Goal: Task Accomplishment & Management: Use online tool/utility

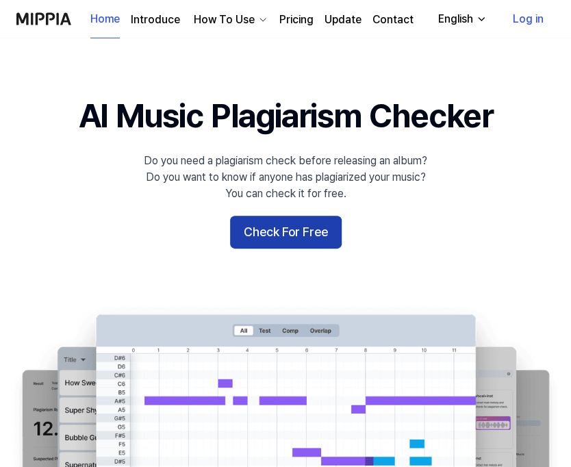
click at [296, 246] on button "Check For Free" at bounding box center [286, 232] width 112 height 33
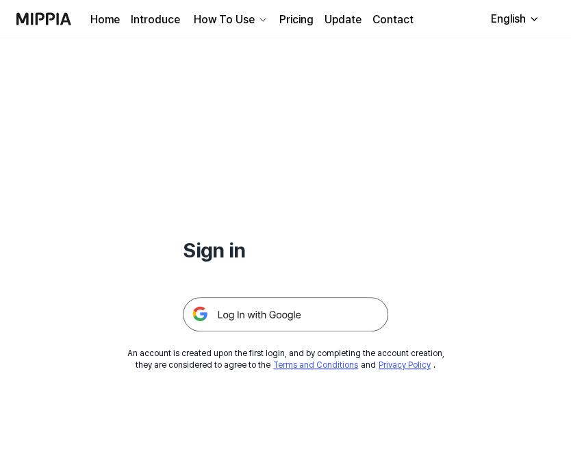
click at [220, 16] on div "How To Use" at bounding box center [224, 20] width 66 height 16
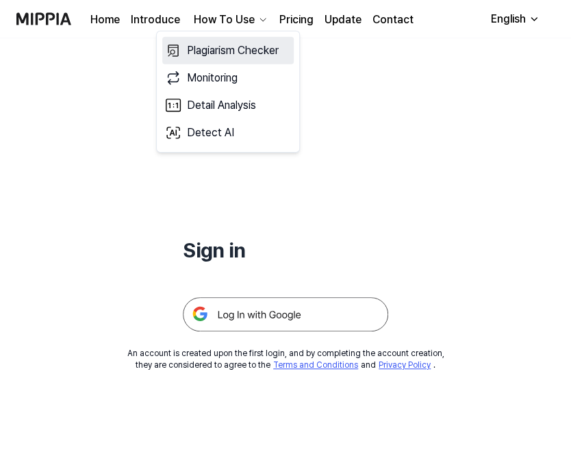
click at [212, 56] on link "Plagiarism Checker" at bounding box center [228, 50] width 132 height 27
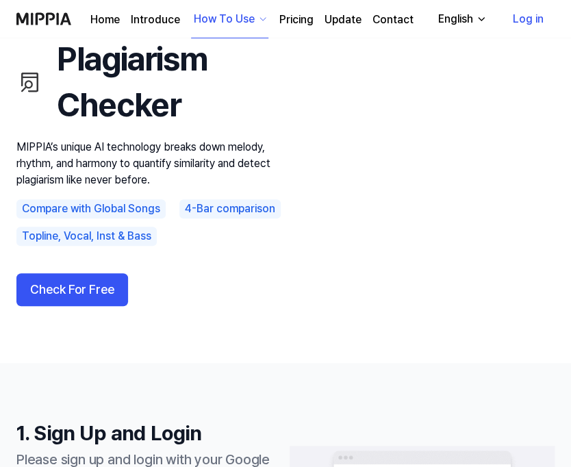
scroll to position [137, 0]
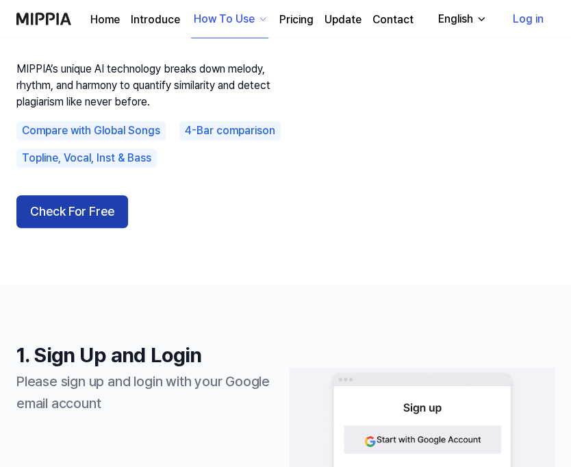
click at [76, 208] on button "Check For Free" at bounding box center [72, 211] width 112 height 33
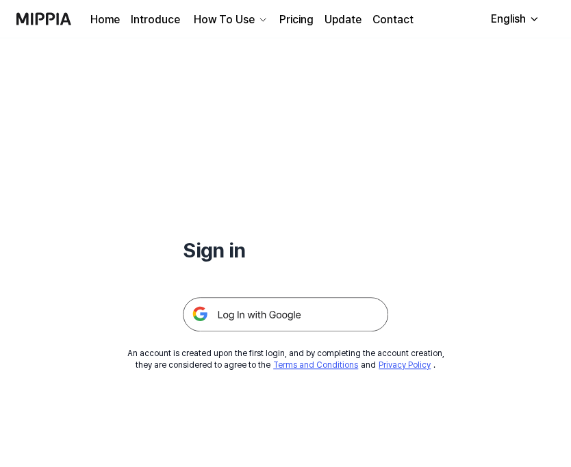
click at [297, 313] on img at bounding box center [285, 314] width 205 height 34
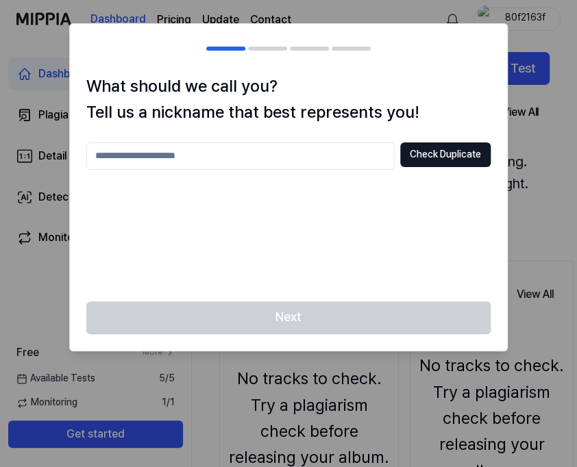
click at [231, 161] on input "text" at bounding box center [240, 155] width 308 height 27
type input "****"
click at [432, 153] on button "Check Duplicate" at bounding box center [445, 154] width 90 height 25
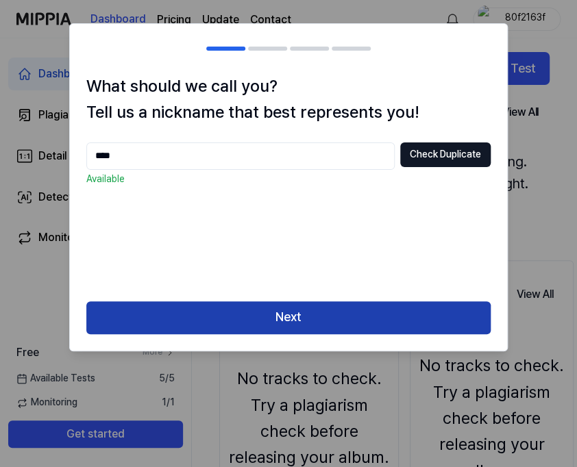
click at [349, 309] on button "Next" at bounding box center [288, 317] width 404 height 33
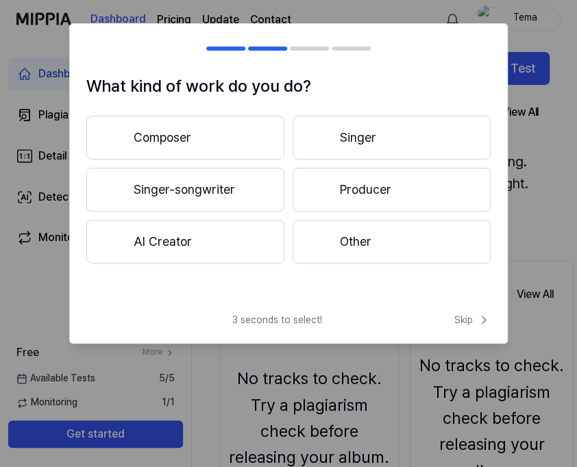
click at [190, 136] on button "Composer" at bounding box center [185, 138] width 198 height 44
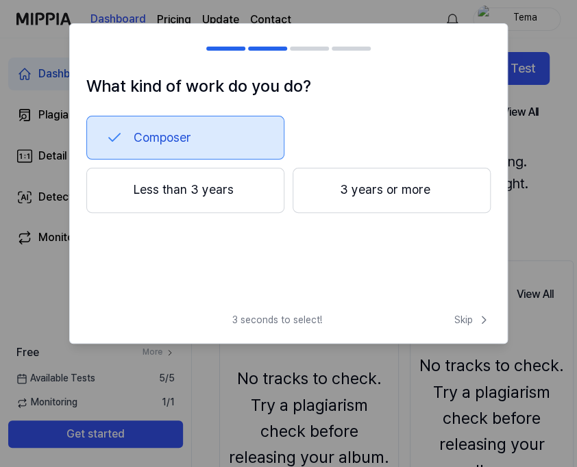
click at [211, 192] on button "Less than 3 years" at bounding box center [185, 190] width 198 height 45
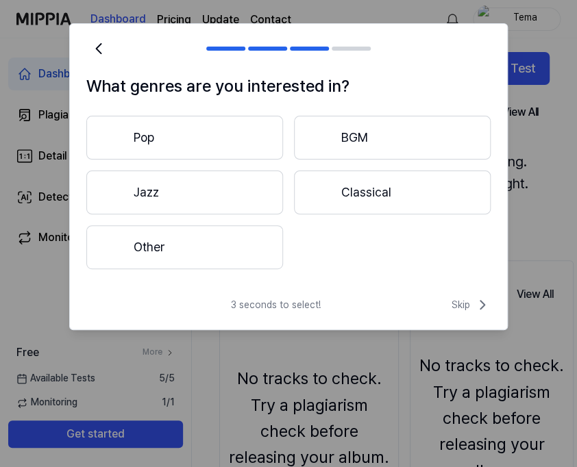
click at [203, 135] on button "Pop" at bounding box center [184, 138] width 197 height 44
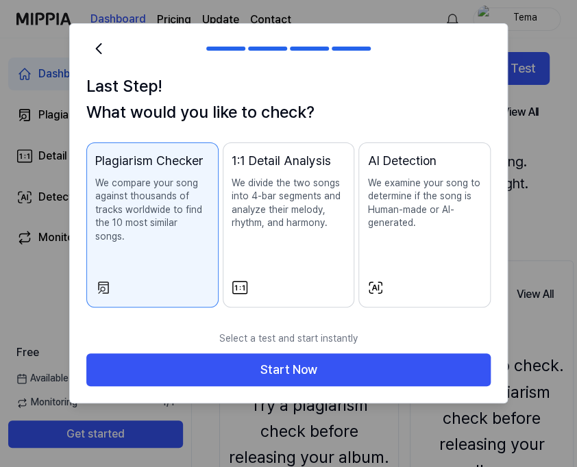
click at [236, 219] on p "We divide the two songs into 4-bar segments and analyze their melody, rhythm, a…" at bounding box center [289, 203] width 114 height 53
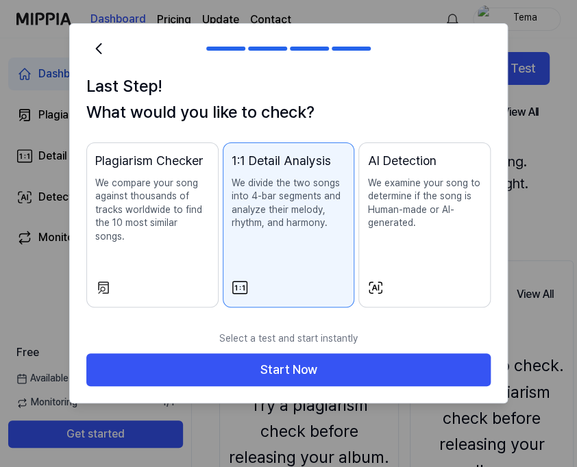
click at [384, 202] on p "We examine your song to determine if the song is Human-made or AI-generated." at bounding box center [424, 203] width 114 height 53
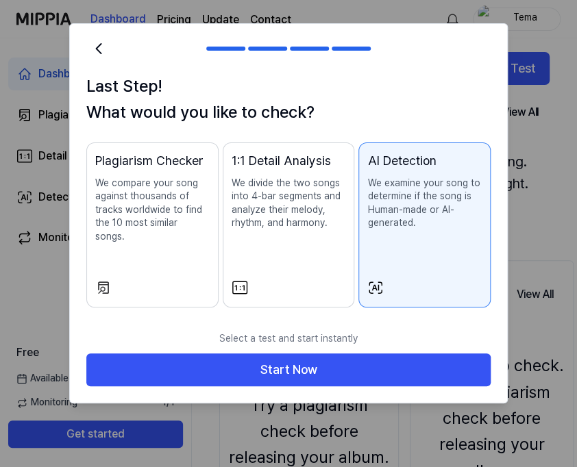
click at [167, 227] on p "We compare your song against thousands of tracks worldwide to find the 10 most …" at bounding box center [152, 210] width 114 height 67
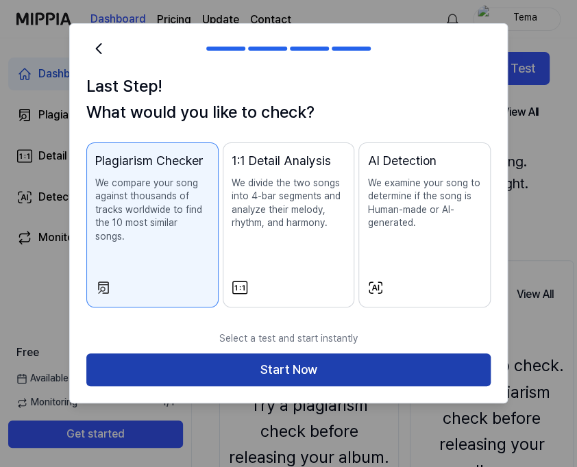
click at [252, 353] on button "Start Now" at bounding box center [288, 369] width 404 height 33
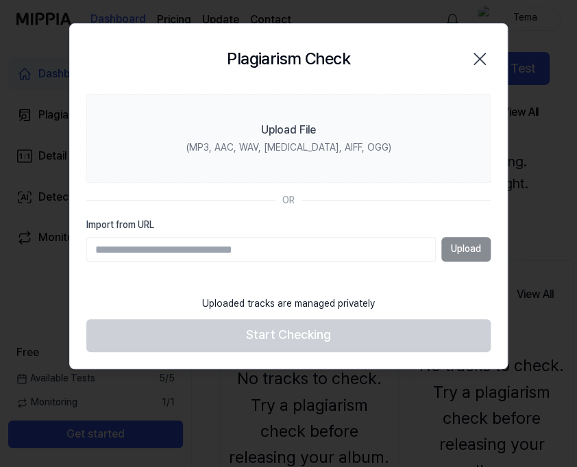
click at [470, 249] on div "Upload" at bounding box center [288, 249] width 404 height 25
click at [458, 251] on div "Upload" at bounding box center [288, 249] width 404 height 25
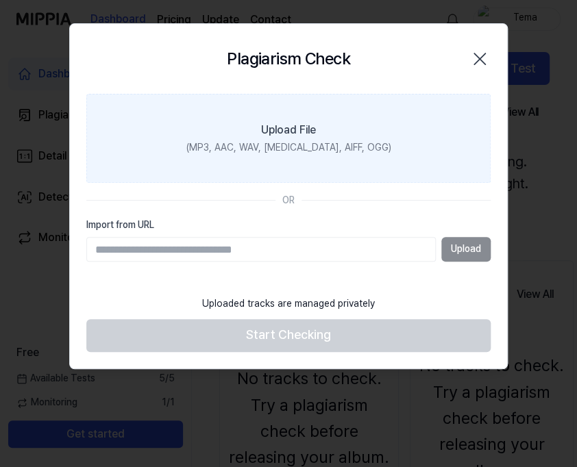
click at [274, 135] on div "Upload File" at bounding box center [288, 130] width 55 height 16
click at [0, 0] on input "Upload File (MP3, AAC, WAV, FLAC, AIFF, OGG)" at bounding box center [0, 0] width 0 height 0
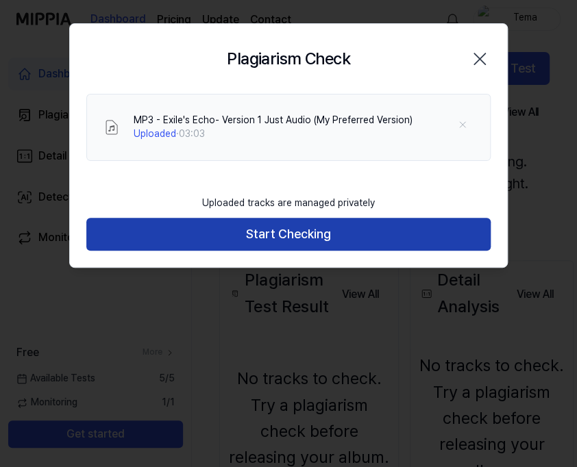
click at [216, 231] on button "Start Checking" at bounding box center [288, 234] width 404 height 33
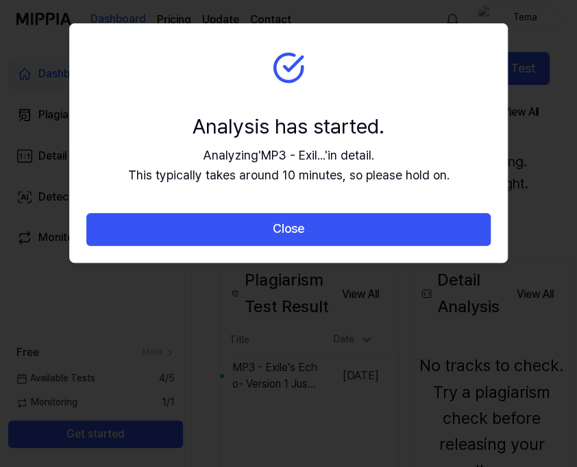
click at [216, 231] on button "Close" at bounding box center [288, 229] width 404 height 33
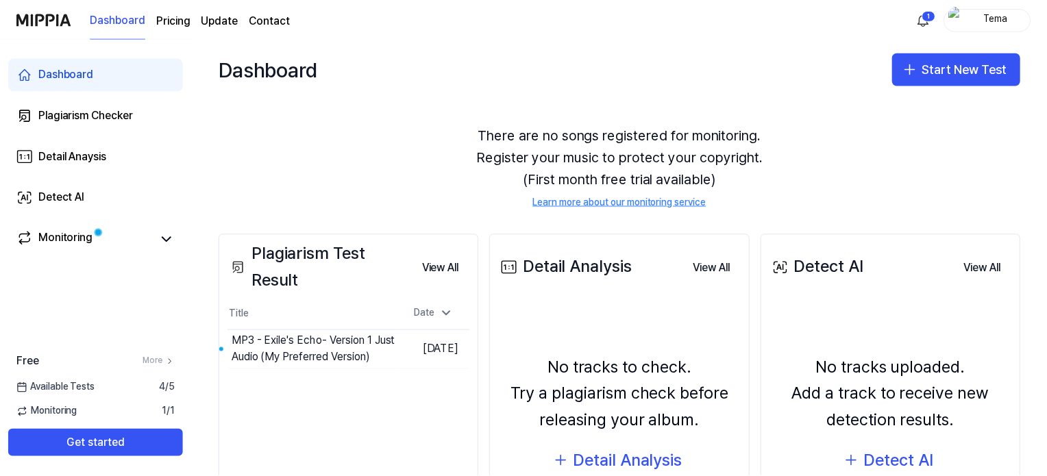
scroll to position [20, 0]
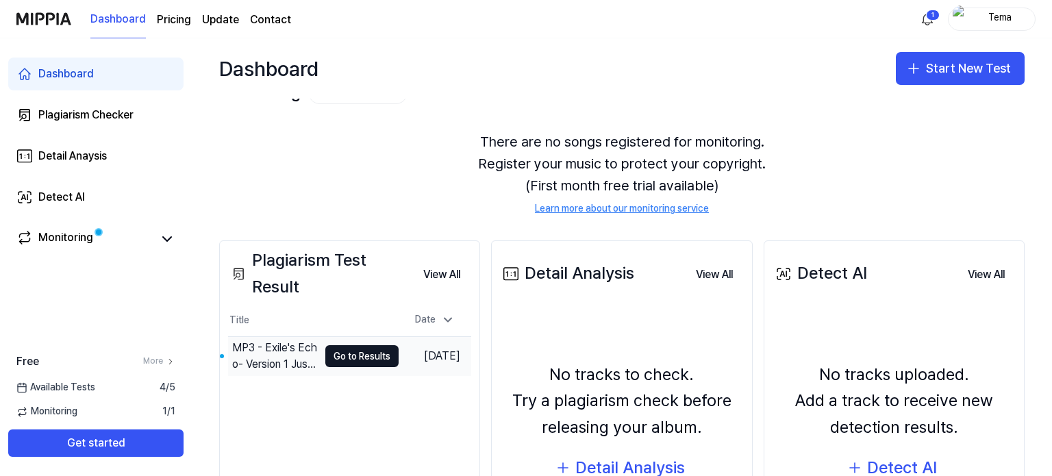
click at [299, 340] on div "MP3 - Exile's Echo- Version 1 Just Audio (My Preferred Version)" at bounding box center [273, 356] width 90 height 38
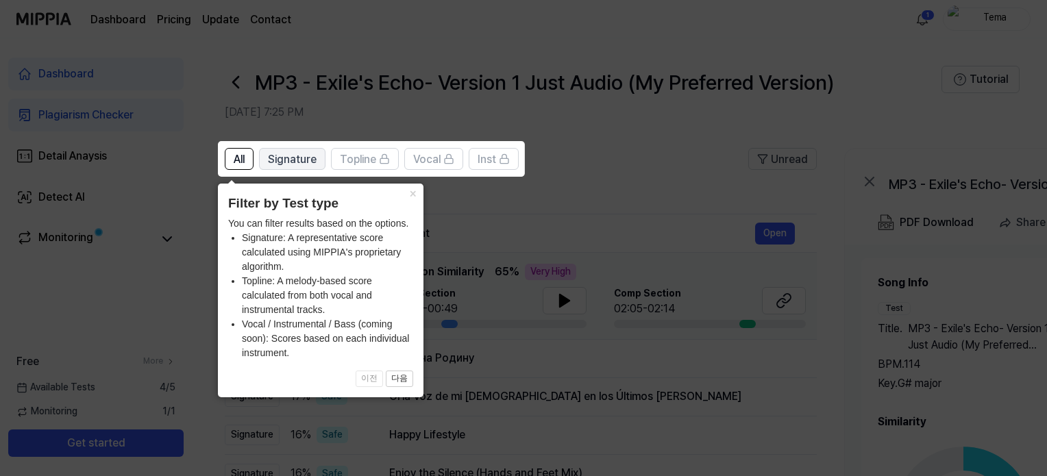
click at [300, 158] on span "Signature" at bounding box center [292, 159] width 49 height 16
click at [375, 154] on span "Topline" at bounding box center [358, 159] width 36 height 16
click at [306, 158] on span "Signature" at bounding box center [292, 159] width 49 height 16
click at [392, 375] on button "다음" at bounding box center [399, 379] width 27 height 16
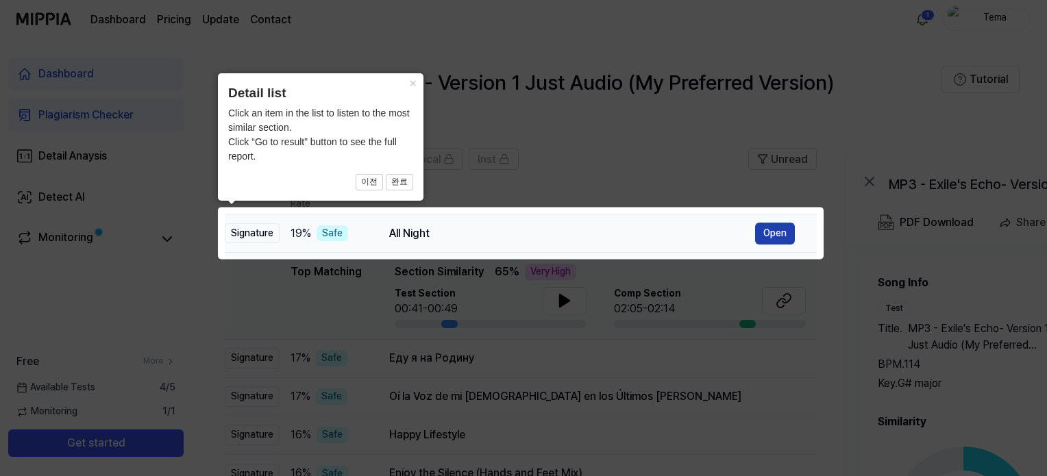
click at [576, 234] on button "Open" at bounding box center [775, 234] width 40 height 22
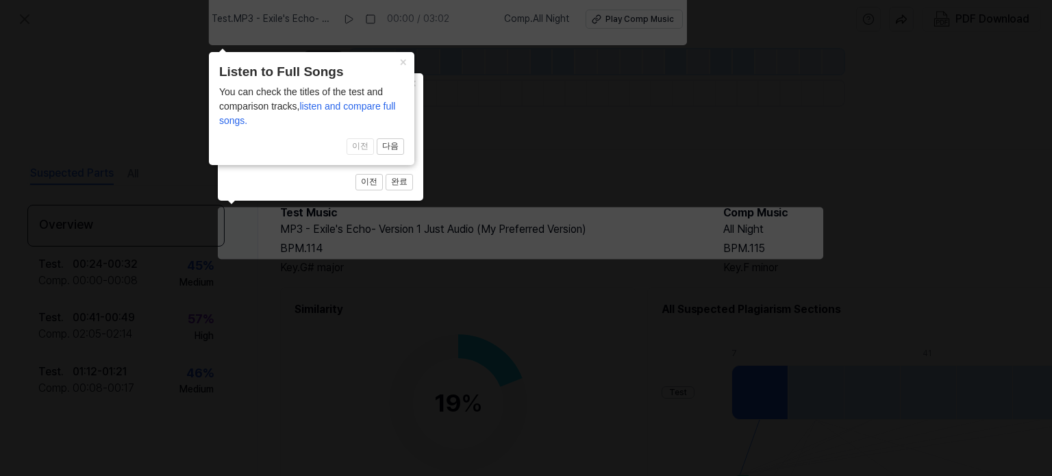
click at [327, 108] on span "listen and compare full songs." at bounding box center [307, 113] width 177 height 25
click at [401, 60] on button "×" at bounding box center [404, 61] width 22 height 19
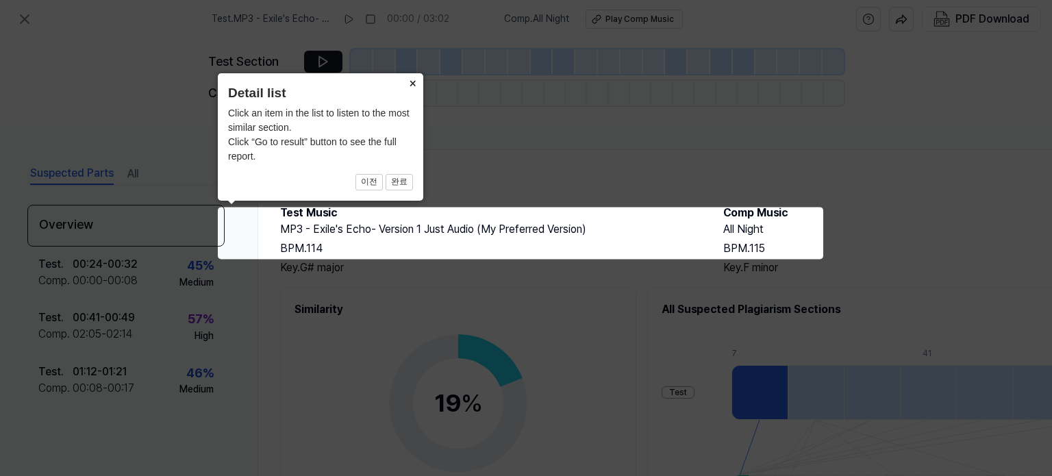
click at [413, 84] on button "×" at bounding box center [412, 82] width 22 height 19
click at [411, 84] on button "×" at bounding box center [412, 82] width 22 height 19
click at [539, 284] on icon at bounding box center [526, 238] width 1052 height 476
click at [576, 251] on icon at bounding box center [526, 238] width 1052 height 476
click at [410, 79] on button "×" at bounding box center [412, 82] width 22 height 19
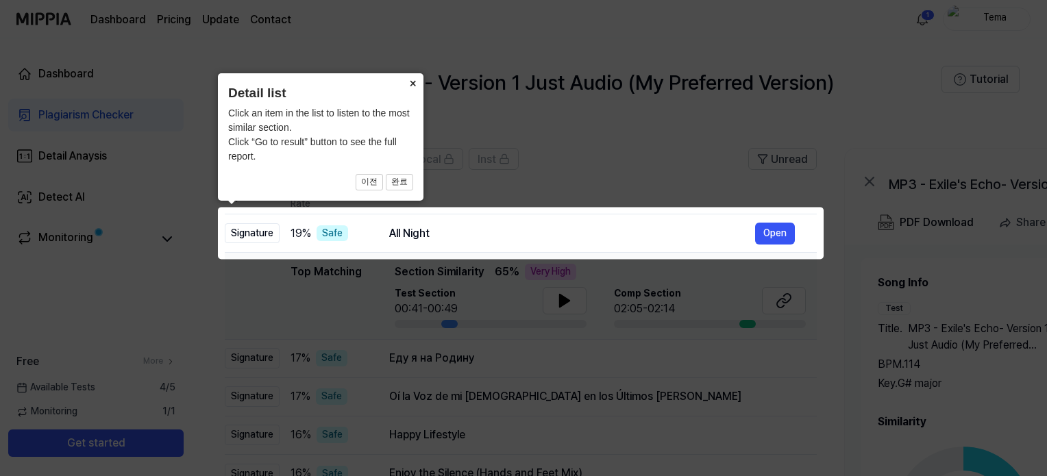
click at [410, 79] on button "×" at bounding box center [412, 82] width 22 height 19
click at [411, 82] on button "×" at bounding box center [412, 82] width 22 height 19
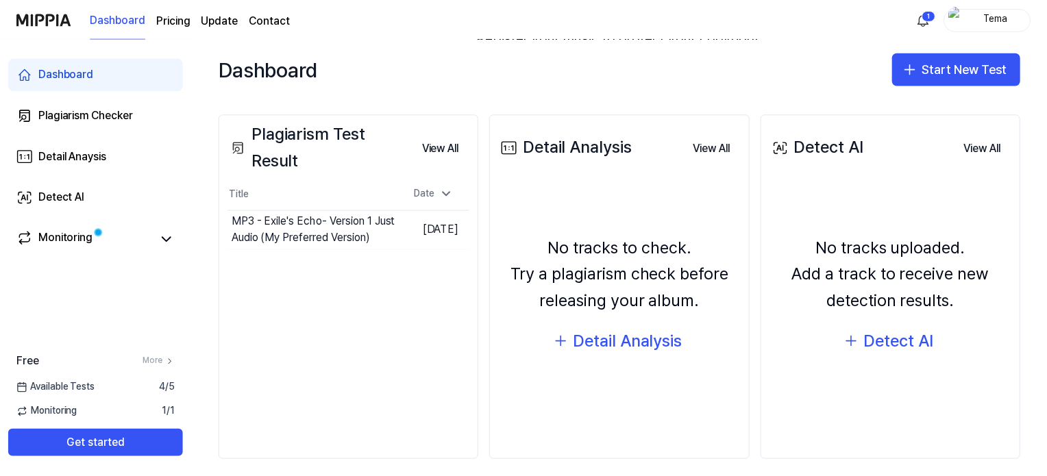
scroll to position [157, 0]
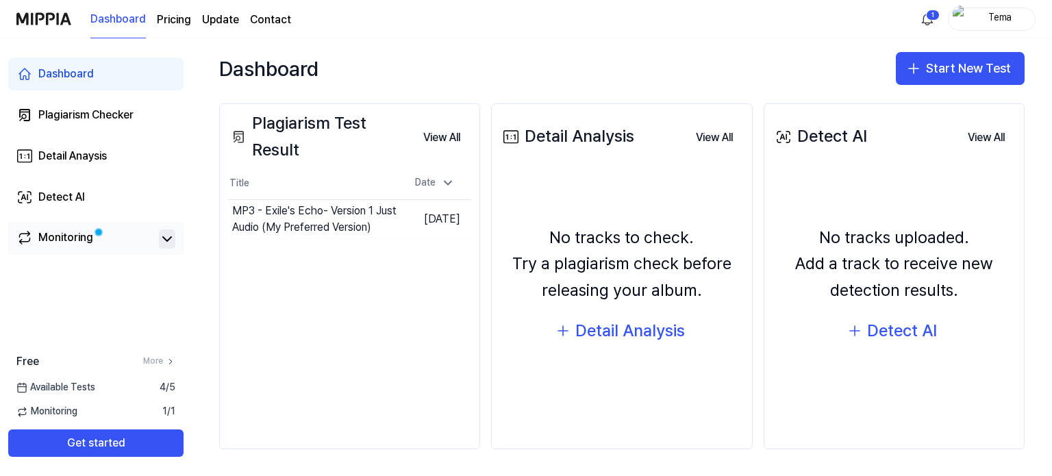
click at [164, 240] on icon at bounding box center [167, 239] width 16 height 16
click at [101, 388] on div "Available Tests 4 / 5" at bounding box center [96, 388] width 192 height 14
click at [104, 124] on link "Plagiarism Checker" at bounding box center [95, 115] width 175 height 33
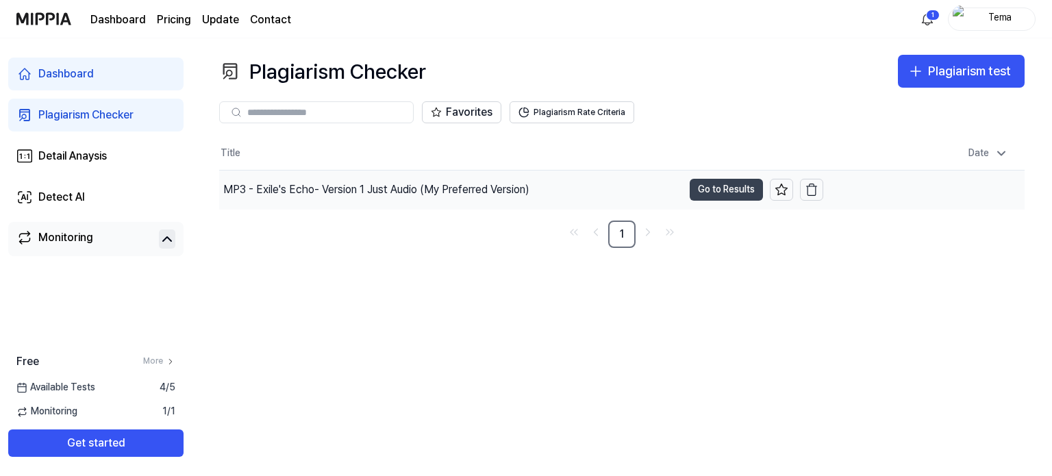
click at [714, 190] on button "Go to Results" at bounding box center [726, 190] width 73 height 22
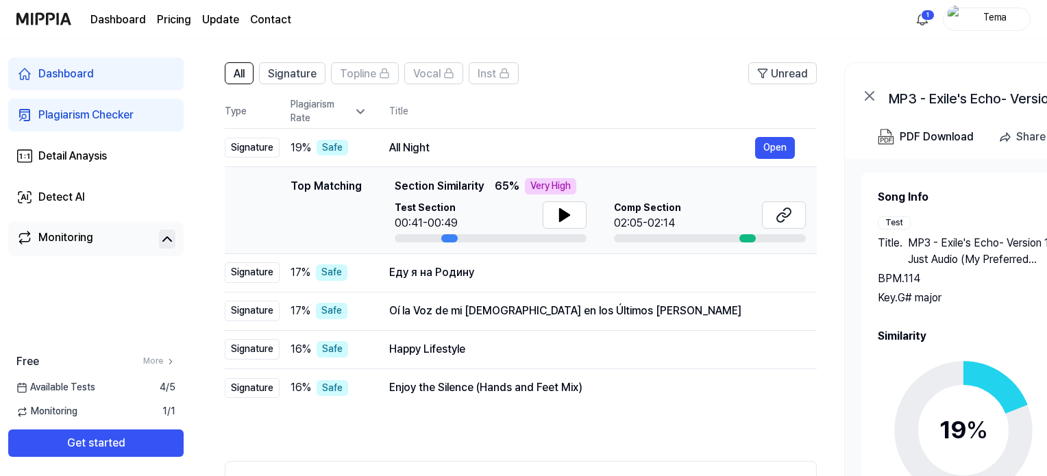
scroll to position [68, 0]
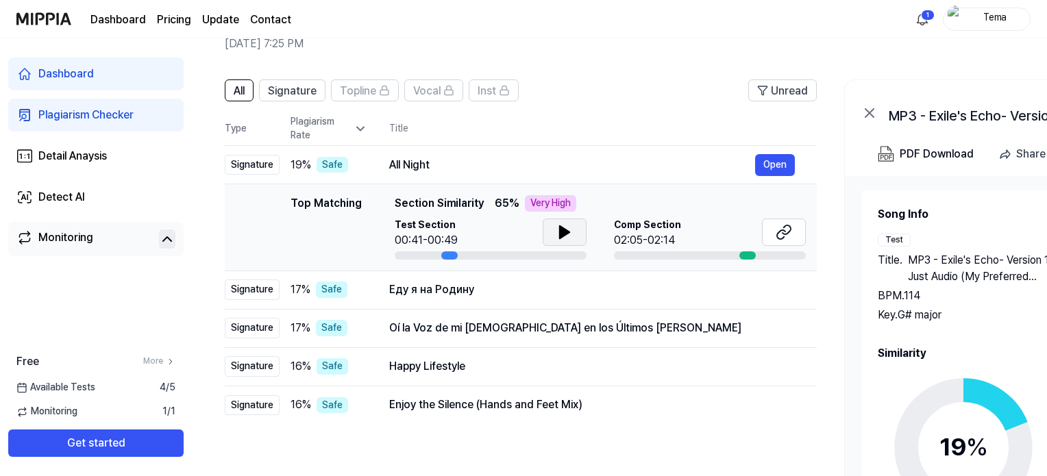
click at [571, 230] on icon at bounding box center [564, 232] width 16 height 16
click at [775, 282] on button "Open" at bounding box center [775, 290] width 40 height 22
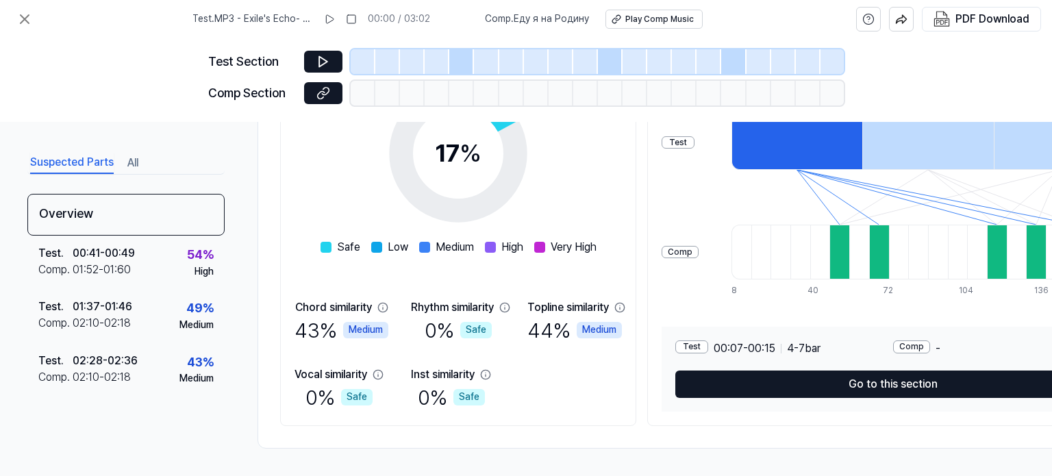
scroll to position [10, 0]
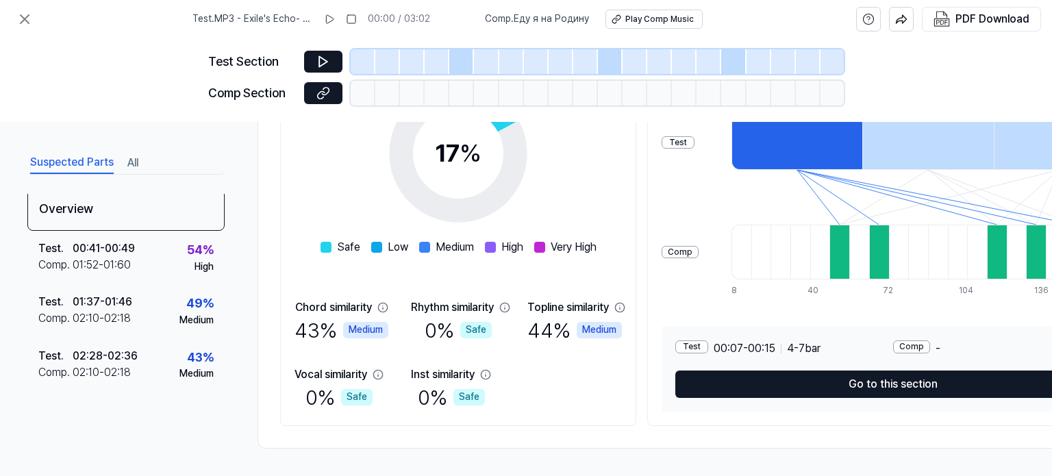
click at [884, 377] on button "Go to this section" at bounding box center [893, 384] width 436 height 27
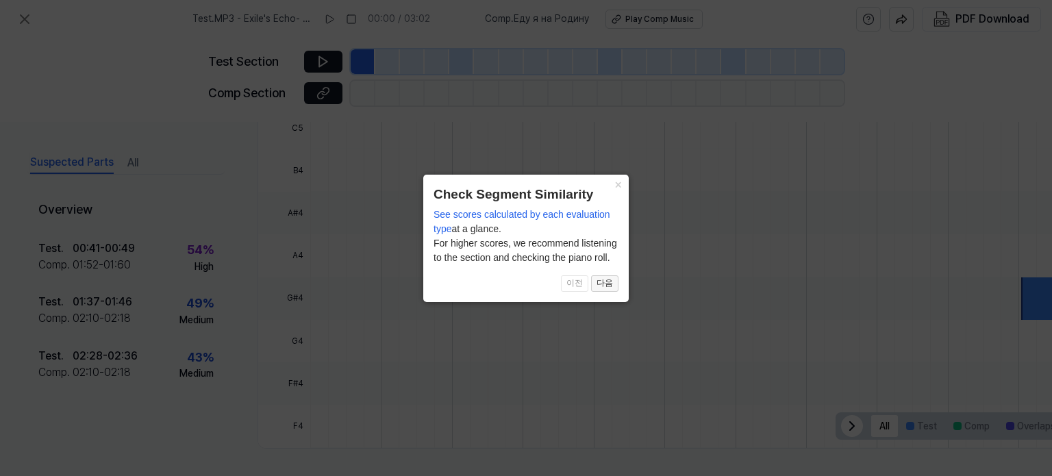
click at [608, 288] on button "다음" at bounding box center [604, 283] width 27 height 16
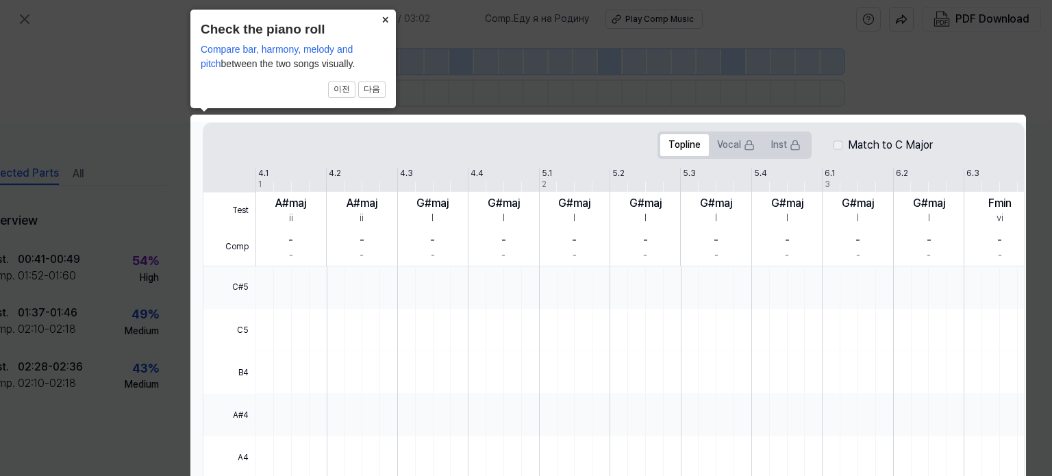
click at [383, 14] on button "×" at bounding box center [385, 19] width 22 height 19
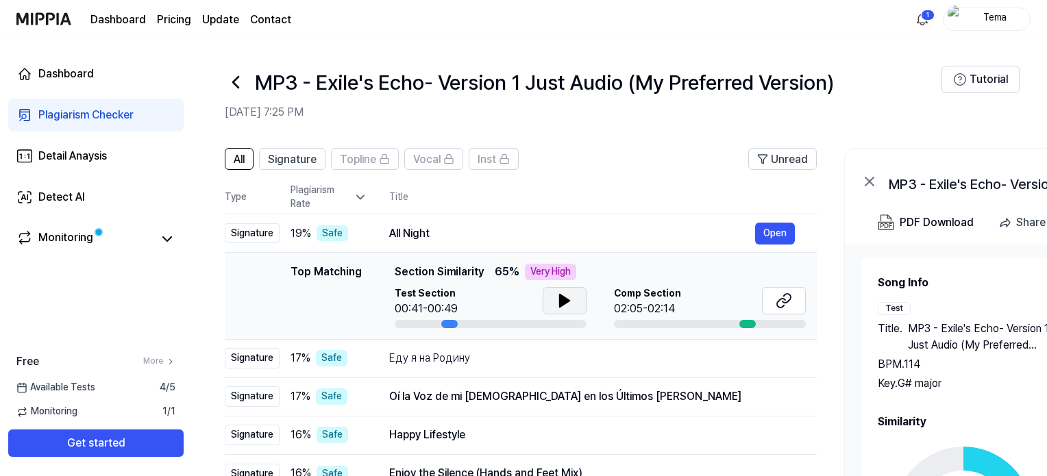
click at [575, 292] on button at bounding box center [565, 300] width 44 height 27
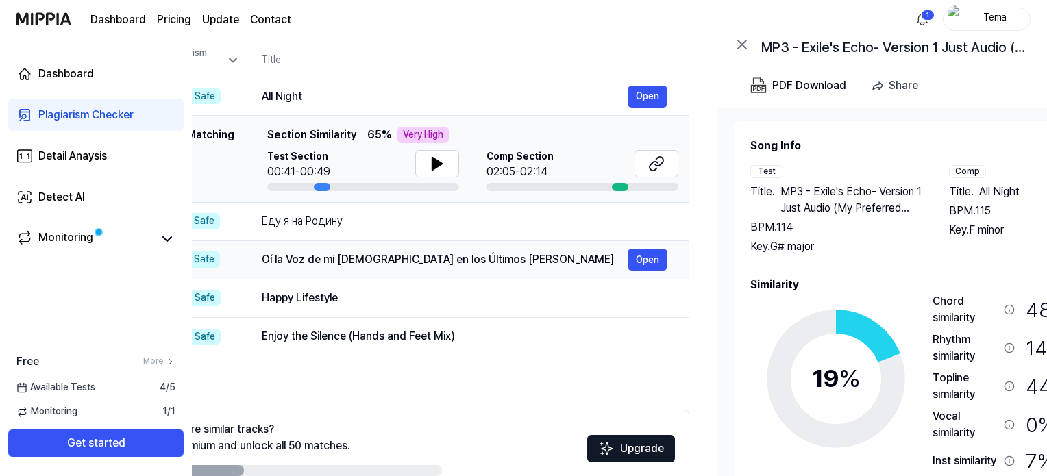
scroll to position [0, 249]
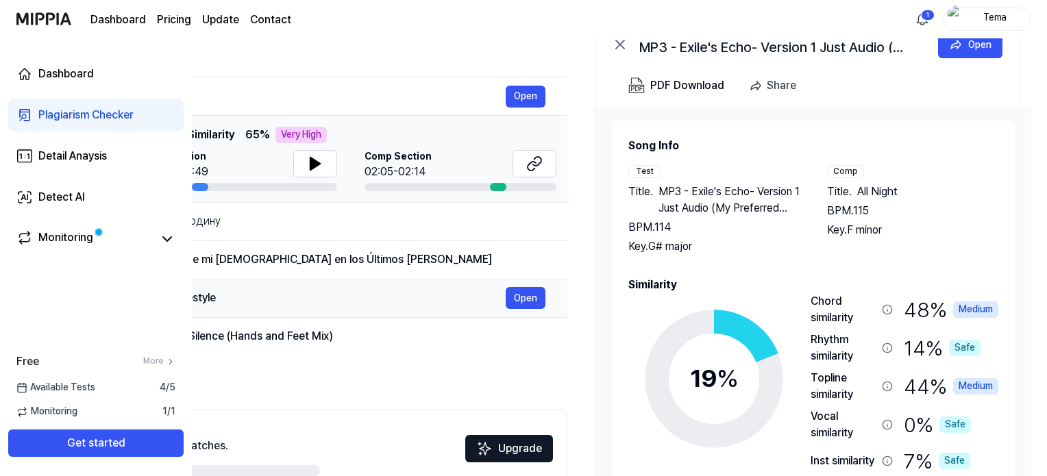
drag, startPoint x: 743, startPoint y: 186, endPoint x: 425, endPoint y: 282, distance: 332.2
click at [425, 282] on tbody "Signature 19 % Safe All Night Open Top Matching Top Matching Section Similarity…" at bounding box center [271, 216] width 592 height 279
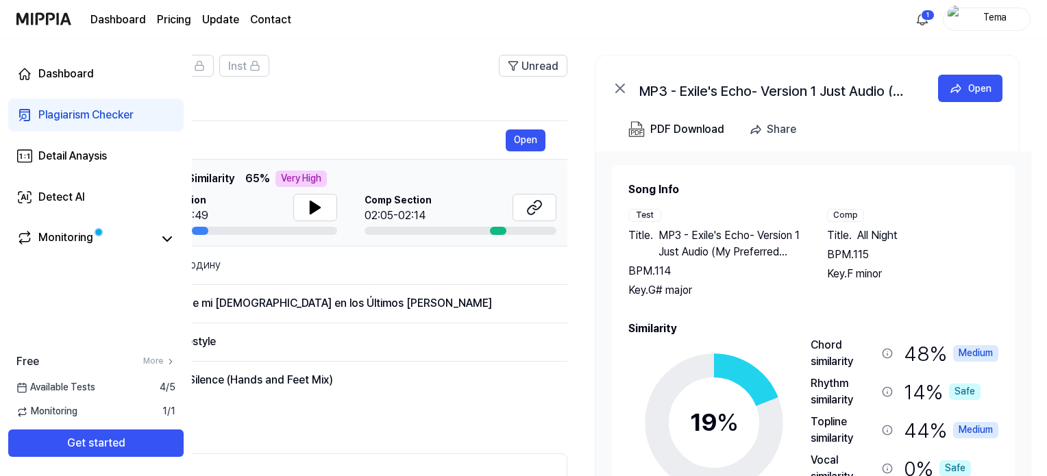
scroll to position [0, 0]
